Goal: Navigation & Orientation: Find specific page/section

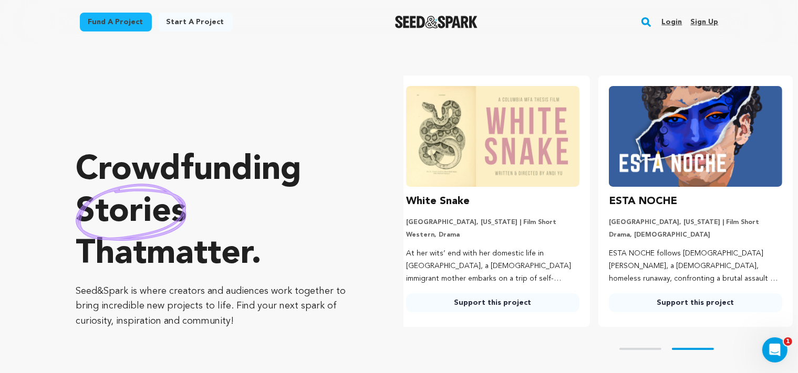
scroll to position [0, 211]
click at [675, 25] on link "Login" at bounding box center [671, 22] width 20 height 17
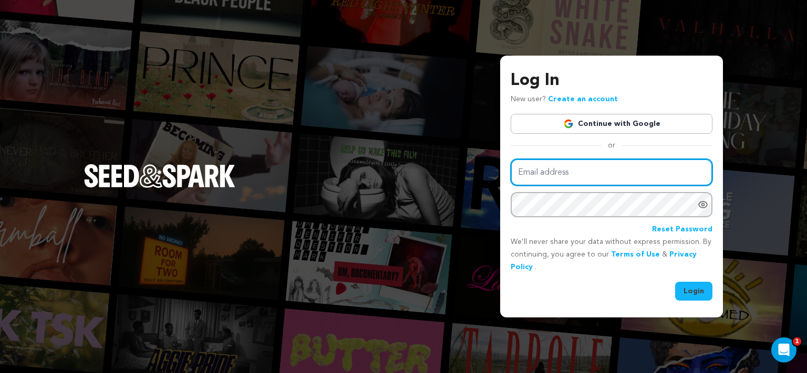
click at [553, 163] on input "Email address" at bounding box center [611, 172] width 202 height 27
type input "laurenkllola@gmail.com"
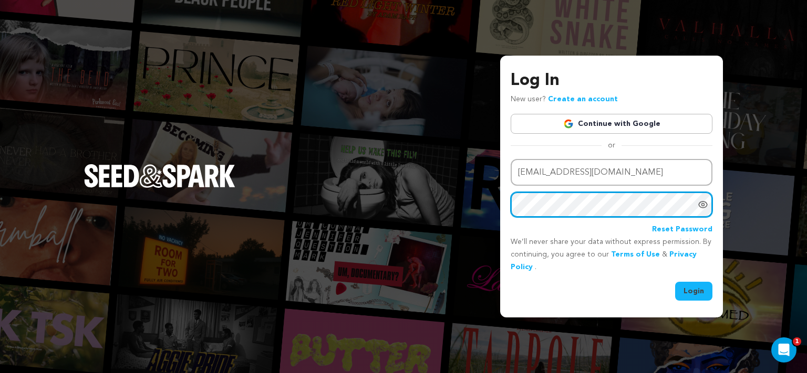
click at [675, 282] on button "Login" at bounding box center [693, 291] width 37 height 19
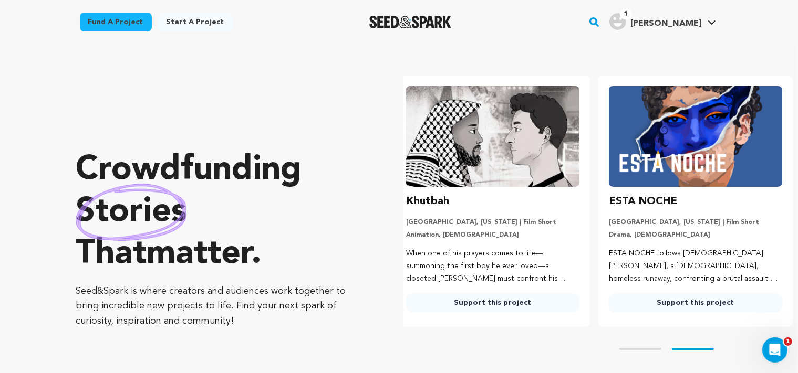
scroll to position [0, 211]
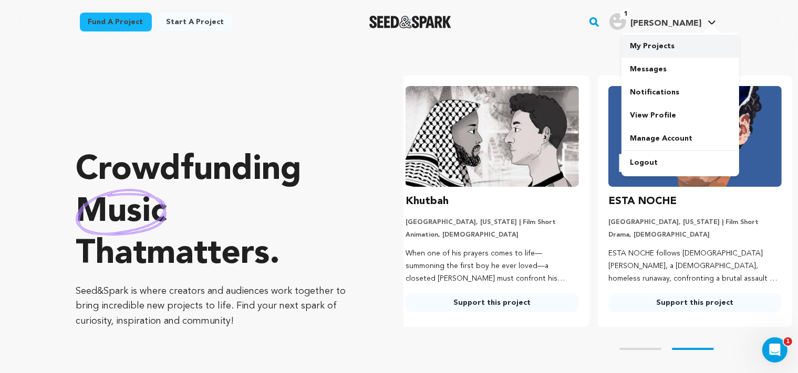
click at [657, 47] on link "My Projects" at bounding box center [680, 46] width 118 height 23
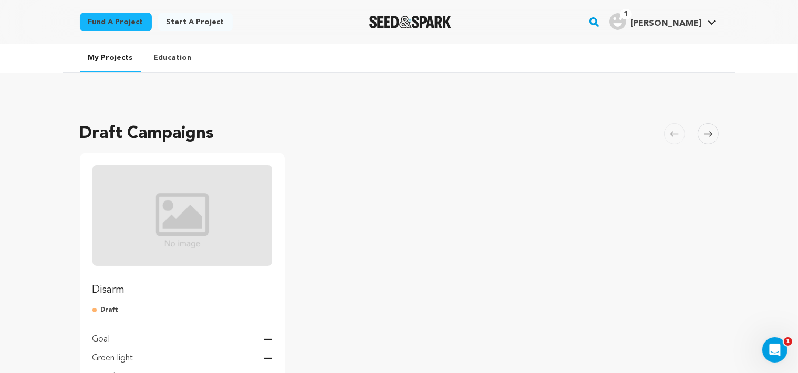
click at [149, 184] on img "Fund Disarm" at bounding box center [182, 215] width 180 height 101
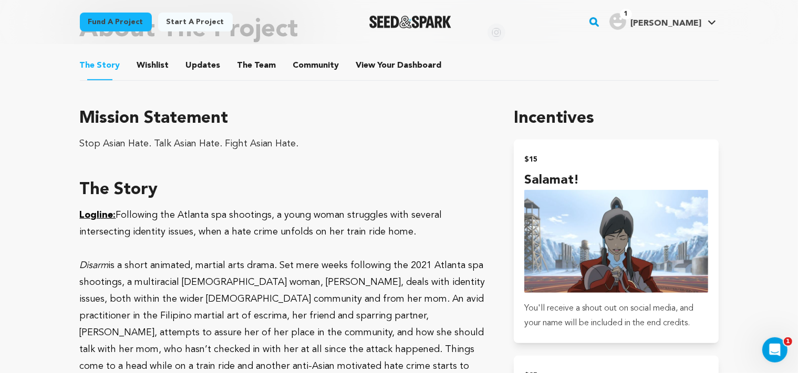
scroll to position [496, 0]
